Goal: Navigation & Orientation: Find specific page/section

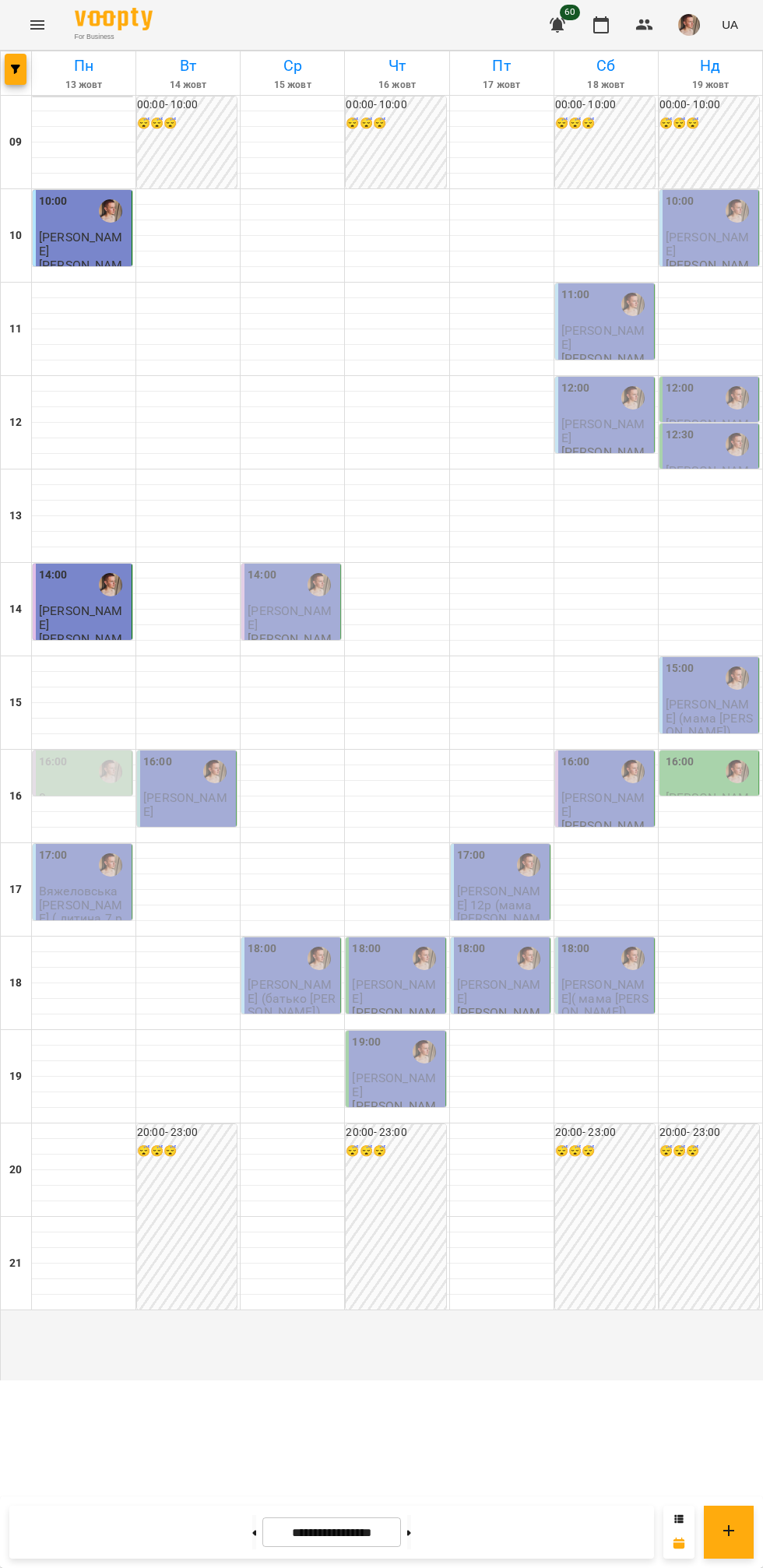
click at [103, 883] on div at bounding box center [110, 865] width 36 height 36
